Goal: Communication & Community: Answer question/provide support

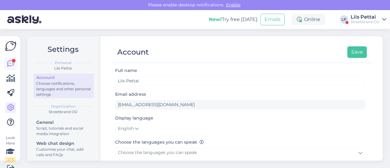
click at [11, 66] on icon at bounding box center [10, 63] width 7 height 7
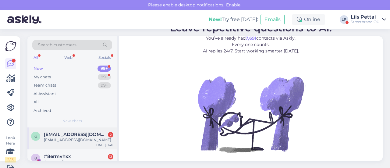
click at [74, 137] on div "[EMAIL_ADDRESS][DOMAIN_NAME]" at bounding box center [79, 139] width 70 height 5
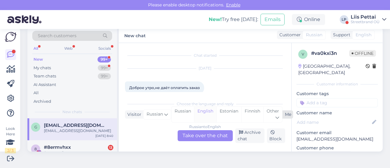
scroll to position [35, 0]
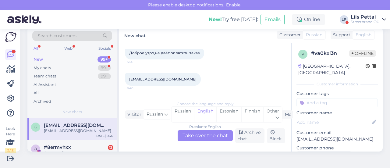
click at [208, 135] on div "Russian to English Take over the chat" at bounding box center [205, 135] width 55 height 11
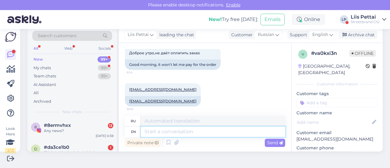
click at [207, 131] on textarea at bounding box center [213, 132] width 145 height 10
type textarea "where"
type textarea "где"
type textarea "where are y"
type textarea "где находятся"
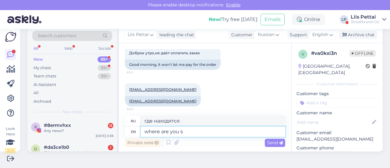
type textarea "where are you st"
type textarea "где ты"
type textarea "where are you stuck, is t"
type textarea "где ты застрял,"
type textarea "where are you stuck, is th"
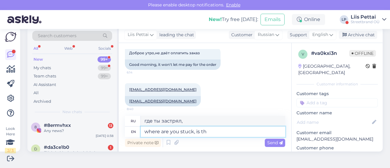
type textarea "где ты застрял, это"
type textarea "where are you stuck, is the payment"
type textarea "где ты застрял, это оплата"
type textarea "where are you stuck, is the payment box n"
type textarea "где ты застрял, это платежная коробка?"
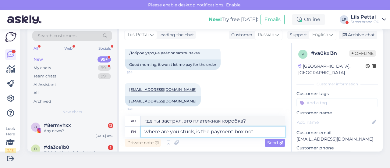
type textarea "where are you stuck, is the payment box not"
type textarea "где ты застрял, платежная коробка не работает?"
type textarea "where are you stuck, is the payment box not active?"
type textarea "где вы застряли, платежное поле не активно?"
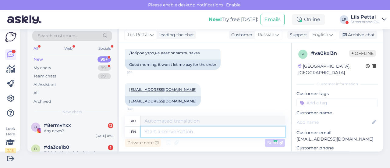
scroll to position [74, 0]
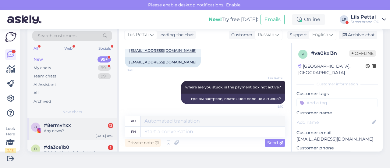
click at [91, 121] on div "8 #8ermvhxx 13 Any news? [DATE] 0:38" at bounding box center [72, 129] width 90 height 22
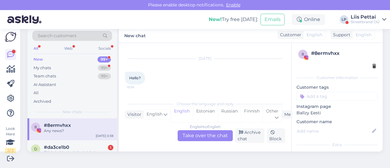
scroll to position [435, 0]
click at [79, 142] on div "d #da3ce1b0 1 Ei leia kuidagi teie kodulehelt tagastusvormi. [DATE] 22:00" at bounding box center [72, 153] width 90 height 27
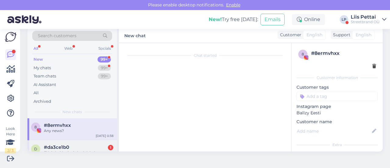
scroll to position [9, 0]
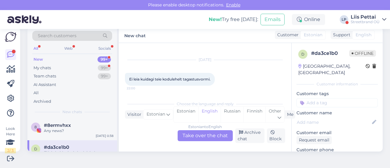
click at [186, 135] on div "Estonian to English Take over the chat" at bounding box center [205, 135] width 55 height 11
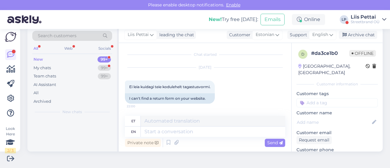
scroll to position [1, 0]
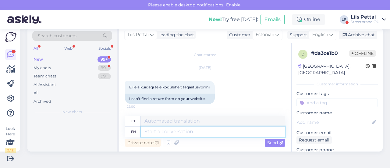
click at [177, 133] on textarea at bounding box center [213, 132] width 145 height 10
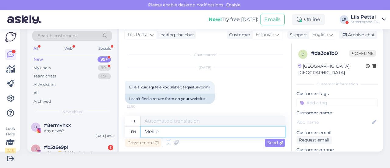
type textarea "[PERSON_NAME]"
type textarea "Meil"
type textarea "[PERSON_NAME] ole"
type textarea "[PERSON_NAME]"
type textarea "[PERSON_NAME] [PERSON_NAME]"
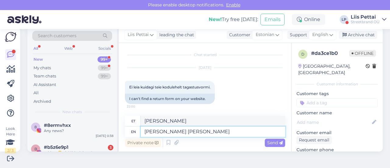
type textarea "[PERSON_NAME] ole"
type textarea "[PERSON_NAME] [PERSON_NAME] t"
type textarea "[PERSON_NAME] [PERSON_NAME]"
type textarea "[PERSON_NAME] [PERSON_NAME] tätita"
type textarea "[PERSON_NAME] [PERSON_NAME] öelda"
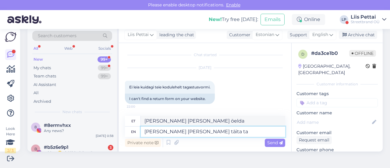
type textarea "[PERSON_NAME] [PERSON_NAME] täita tag"
type textarea "[PERSON_NAME] [PERSON_NAME] täita"
type textarea "[PERSON_NAME] [PERSON_NAME] täita tagastusvormi, s"
type textarea "[PERSON_NAME] [PERSON_NAME] täita tagastusvormi,"
type textarea "[PERSON_NAME] [PERSON_NAME] täita tagastusvormi, selgitus o"
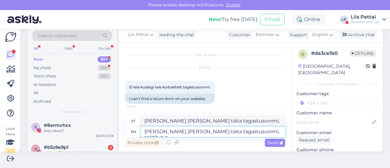
type textarea "[PERSON_NAME] [PERSON_NAME] täita tagastusvormi, selgitus"
type textarea "[PERSON_NAME] [PERSON_NAME] täita tagastusvormi, selgitus on"
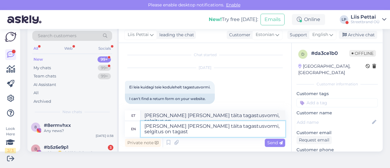
scroll to position [6, 0]
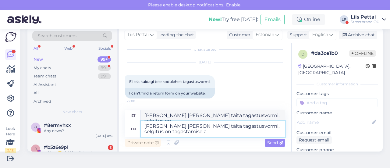
type textarea "[PERSON_NAME] [PERSON_NAME] täita tagastusvormi, selgitus on tagastamise al"
type textarea "[PERSON_NAME] [PERSON_NAME] täita tagastusvormi, selgitus on tagastamise"
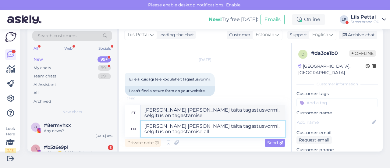
type textarea "[PERSON_NAME] [PERSON_NAME] täita tagastusvormi, selgitus on tagastamise all o"
type textarea "[PERSON_NAME] [PERSON_NAME] täita tagastusvormi, selgitus on tagastamise all"
type textarea "[PERSON_NAME] [PERSON_NAME] täita tagastusvormi, selgitus on tagastamise all ol…"
type textarea "[PERSON_NAME] [PERSON_NAME] täita tagastusvormi, selgitus on tagastamise kõik o…"
type textarea "[PERSON_NAME] [PERSON_NAME] täita tagastusvormi, selgitus on tagastamise all ol…"
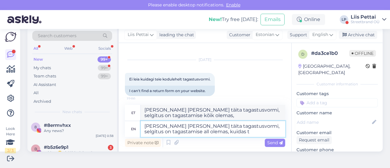
type textarea "[PERSON_NAME] [PERSON_NAME] täita tagastusvormi, selgitus on tagastamise kõik o…"
type textarea "[PERSON_NAME] [PERSON_NAME] täita tagastusvormi, selgitus on tagastamise all ol…"
type textarea "[PERSON_NAME] [PERSON_NAME] täita tagastusvormi, selgitus on tagastamise kõik o…"
type textarea "[PERSON_NAME] [PERSON_NAME] täita tagastusvormi, selgitus on tagastamise all ol…"
type textarea "[PERSON_NAME] [PERSON_NAME] täita tagastusvormi, selgitus on tagastamise kõik o…"
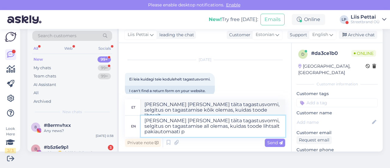
type textarea "[PERSON_NAME] [PERSON_NAME] täita tagastusvormi, selgitus on tagastamise all ol…"
type textarea "[PERSON_NAME] [PERSON_NAME] täita tagastusvormi, selgitus on tagastamise kõik o…"
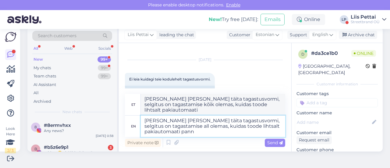
type textarea "[PERSON_NAME] [PERSON_NAME] täita tagastusvormi, selgitus on tagastamise all ol…"
type textarea "[PERSON_NAME] [PERSON_NAME] täita tagastusvormi, selgitus on tagastamise kõik o…"
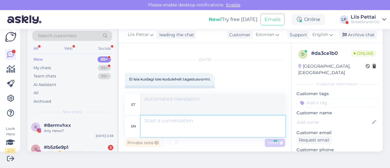
scroll to position [61, 0]
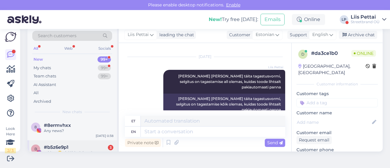
click at [43, 151] on div "b #b5z6e9p1 3 midaaa😎 aitäähh, üritan ära otsustada milliseid tahan😀" at bounding box center [72, 153] width 82 height 16
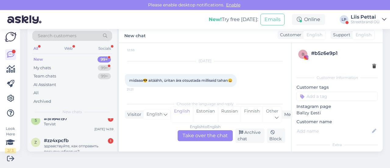
scroll to position [244, 0]
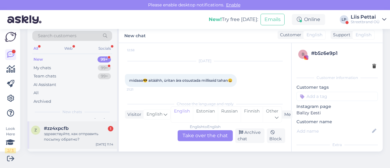
click at [66, 131] on div "здравствуйте, как отправить посылку обратно?" at bounding box center [79, 136] width 70 height 11
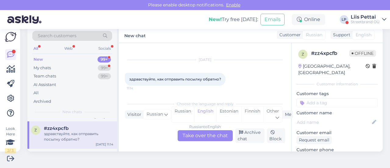
click at [212, 131] on div "Russian to English Take over the chat" at bounding box center [205, 135] width 55 height 11
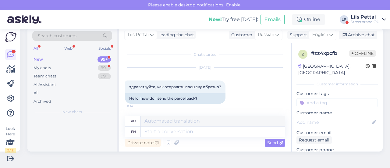
scroll to position [0, 0]
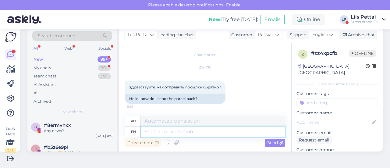
click at [208, 135] on textarea at bounding box center [213, 132] width 145 height 10
paste textarea "[URL][DOMAIN_NAME]"
type textarea "[URL][DOMAIN_NAME]"
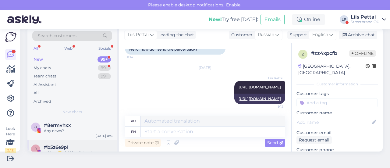
click at [84, 145] on div "#b5z6e9p1" at bounding box center [79, 147] width 70 height 5
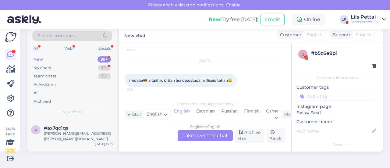
scroll to position [134, 0]
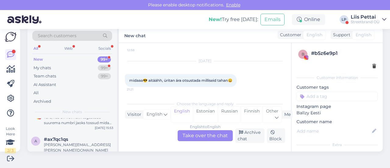
click at [84, 145] on div "[PERSON_NAME][EMAIL_ADDRESS][PERSON_NAME][DOMAIN_NAME]" at bounding box center [79, 147] width 70 height 11
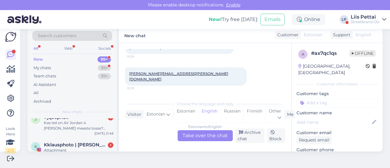
scroll to position [256, 0]
click at [42, 66] on div "My chats" at bounding box center [42, 68] width 17 height 6
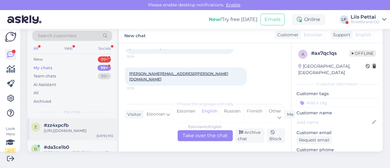
click at [58, 134] on div "[URL][DOMAIN_NAME]" at bounding box center [79, 130] width 70 height 5
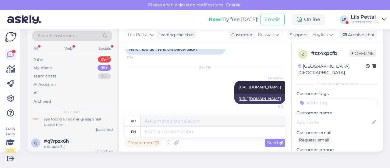
scroll to position [427, 0]
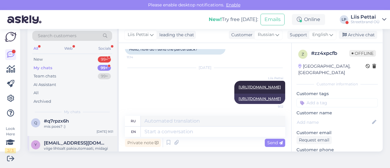
click at [71, 146] on div "viige lihtsalt pakiautomaati, midagi täita pole vaja" at bounding box center [79, 151] width 70 height 11
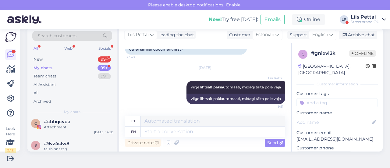
scroll to position [708, 0]
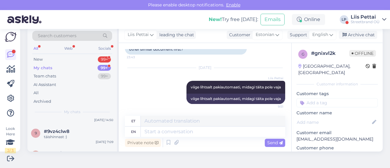
click at [357, 20] on div "Streetbrand OÜ" at bounding box center [365, 22] width 29 height 5
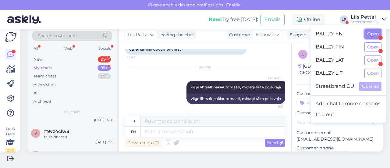
click at [374, 30] on button "Open" at bounding box center [373, 33] width 17 height 9
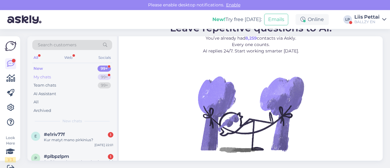
click at [58, 75] on div "My chats 99+" at bounding box center [72, 77] width 80 height 9
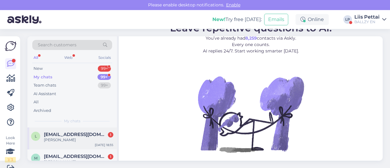
click at [77, 138] on div "[PERSON_NAME]" at bounding box center [79, 139] width 70 height 5
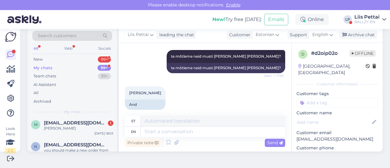
scroll to position [12, 0]
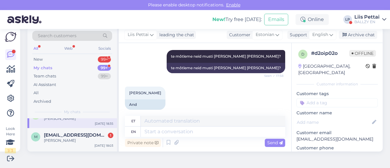
click at [77, 138] on div "[PERSON_NAME]" at bounding box center [79, 140] width 70 height 5
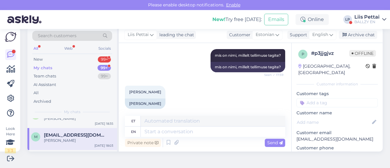
scroll to position [181, 0]
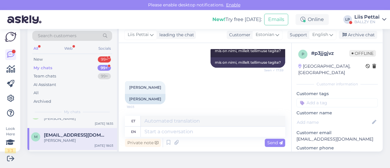
click at [54, 112] on div "My chats" at bounding box center [72, 111] width 80 height 5
click at [64, 58] on div "New 99+" at bounding box center [72, 59] width 80 height 9
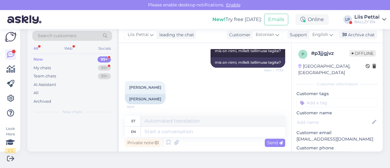
scroll to position [0, 0]
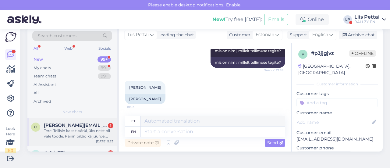
click at [65, 127] on span "otto.suits@gmail.com" at bounding box center [75, 125] width 63 height 5
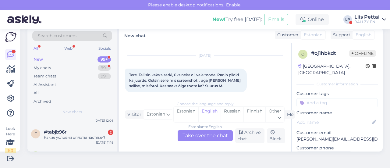
scroll to position [244, 0]
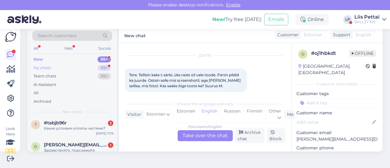
click at [72, 66] on div "My chats 99+" at bounding box center [72, 68] width 80 height 9
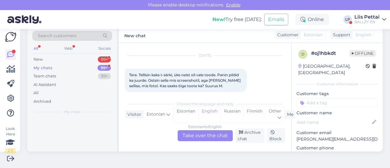
scroll to position [0, 0]
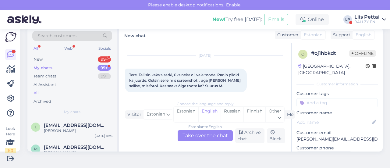
click at [72, 90] on div "All" at bounding box center [72, 93] width 80 height 9
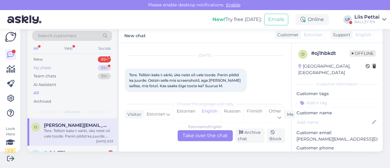
click at [59, 67] on div "My chats 99+" at bounding box center [72, 68] width 80 height 9
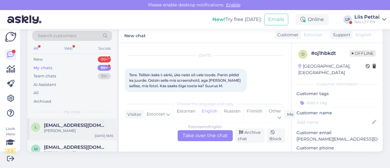
click at [68, 126] on span "loona.ljash@gmail.com" at bounding box center [75, 125] width 63 height 5
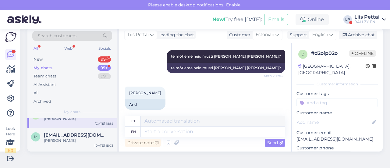
scroll to position [24, 0]
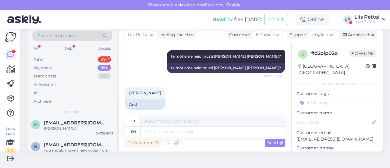
click at [68, 126] on div "Marten Hallop" at bounding box center [79, 128] width 70 height 5
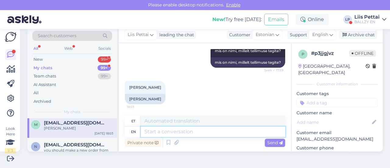
click at [152, 135] on textarea at bounding box center [213, 132] width 145 height 10
type textarea "leidsime tel"
type textarea "leidsime"
type textarea "leidsime tellimuse ja"
type textarea "leidsime tellimuse"
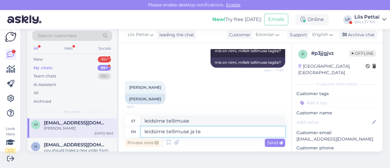
type textarea "leidsime tellimuse ja tee"
type textarea "leidsime tellimuse ja"
type textarea "leidsime tellimuse ja teeme se"
type textarea "leidsime tellimuse ja teeme"
type textarea "leidsime tellimuse ja teeme selle sü"
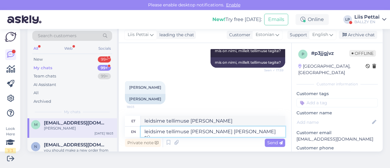
type textarea "leidsime tellimuse ja teeme selle"
type textarea "leidsime tellimuse ja teeme selle süsteemi, mis"
type textarea "leidsime tellimuse ja teeme selle süsteemi,"
type textarea "leidsime tellimuse ja teeme selle süsteemi, mis on"
type textarea "leidsime tellimuse ja teeme selle süsteemi, mis"
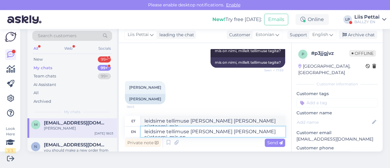
type textarea "leidsime tellimuse ja teeme selle süsteemi, mis on l"
type textarea "leidsime tellimuse ja teeme selle süsteemi, mis on"
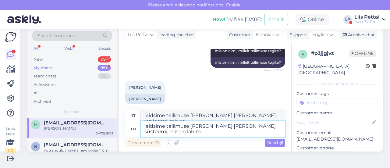
type textarea "leidsime tellimuse ja teeme selle süsteemi, mis on lähim o"
type textarea "leidsime tellimuse ja teeme selle süsteemi, mis on lähim"
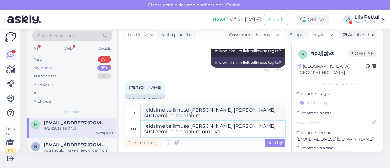
type textarea "leidsime tellimuse ja teeme selle süsteemi, mis on lähim omniva?"
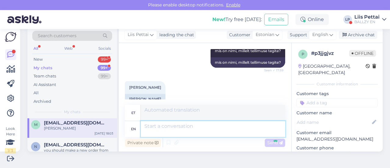
scroll to position [242, 0]
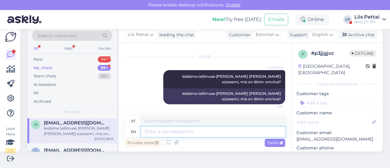
click at [181, 132] on textarea at bounding box center [213, 132] width 145 height 10
type textarea "saime s"
type textarea "saime"
type textarea "saime selle in"
type textarea "saime selle"
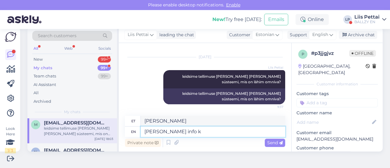
type textarea "saime selle info ka"
type textarea "Saime selle info"
type textarea "saime selle info ka, p"
type textarea "Saime selle info ka,"
type textarea "saime selle info ka, pole vaj"
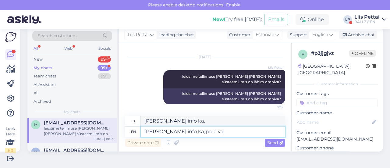
type textarea "saime selle info ka, pole"
type textarea "saime selle info ka, pole vaja en"
type textarea "saime selle info ka, pole vaja"
type textarea "saime selle info ka, pole vaja enam"
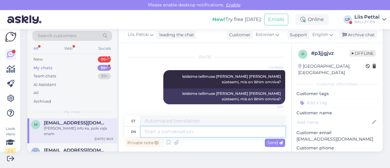
scroll to position [278, 0]
